Goal: Complete application form: Complete application form

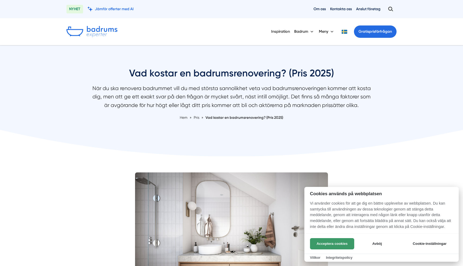
click at [320, 242] on button "Acceptera cookies" at bounding box center [332, 243] width 44 height 11
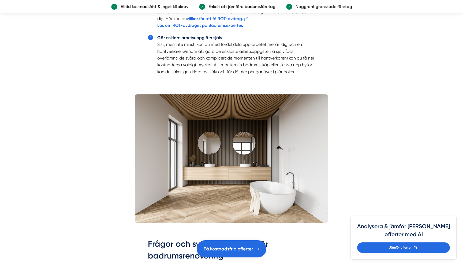
scroll to position [1422, 0]
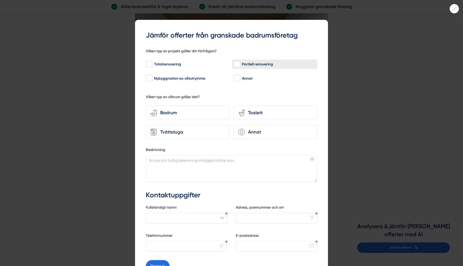
click at [237, 60] on label "Partiell renovering" at bounding box center [274, 64] width 85 height 9
click at [237, 62] on input "Partiell renovering" at bounding box center [237, 64] width 6 height 5
checkbox input "true"
click at [208, 115] on div "Badrum" at bounding box center [191, 112] width 68 height 7
click at [0, 0] on input "bathroom-tub-towel Badrum" at bounding box center [0, 0] width 0 height 0
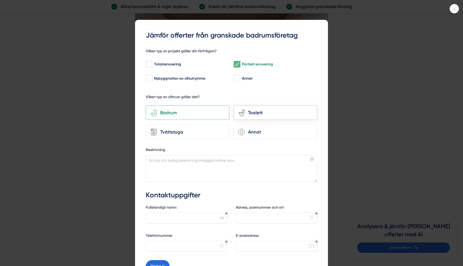
click at [240, 115] on icon "toilet-seat" at bounding box center [241, 112] width 7 height 7
click at [0, 0] on input "toilet-seat Toalett" at bounding box center [0, 0] width 0 height 0
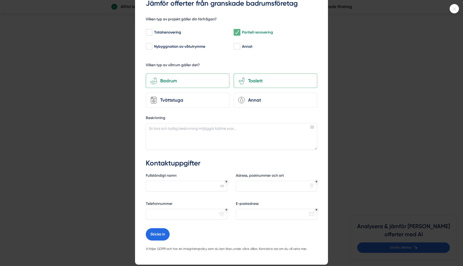
scroll to position [38, 0]
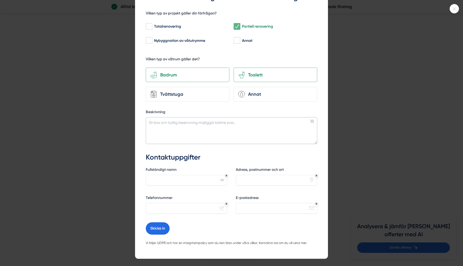
click at [229, 133] on textarea "Beskrivning" at bounding box center [232, 130] width 172 height 27
click at [252, 122] on textarea "Har ett mindre badrum på cirka 4kvm och skulle vilja byta golv samt snygga till…" at bounding box center [232, 130] width 172 height 27
type textarea "Har ett mindre badrum på cirka 4kvm och skulle vilja byta kakelgolvet samt snyg…"
click at [188, 179] on input "Fullständigt namn" at bounding box center [186, 180] width 81 height 11
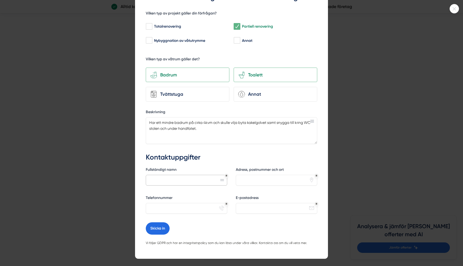
type input "Aaron Gotthardsson Sellin"
type input "Strandvägen 33"
type input "0705855910"
type input "aaron.gotthardsson@gmail.com"
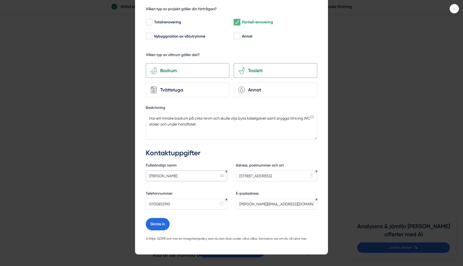
scroll to position [50, 0]
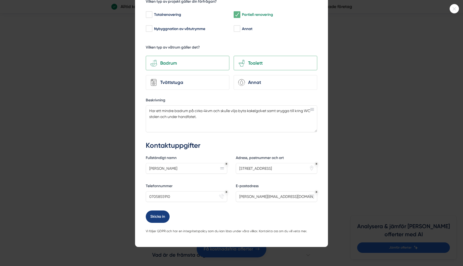
click at [154, 211] on button "Skicka in" at bounding box center [158, 216] width 24 height 12
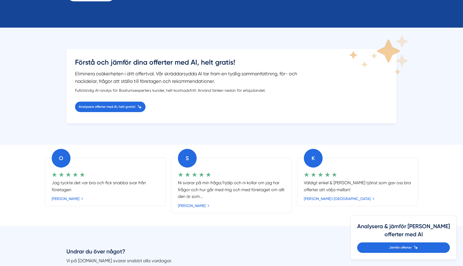
scroll to position [122, 0]
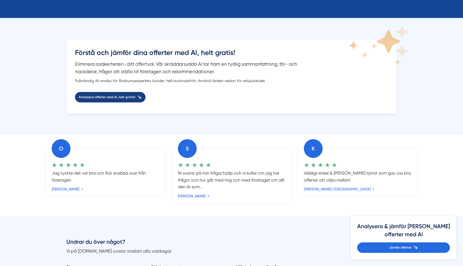
click at [121, 94] on link "Analysera offerter med Ai, helt gratis!" at bounding box center [110, 97] width 71 height 10
